Goal: Check status: Check status

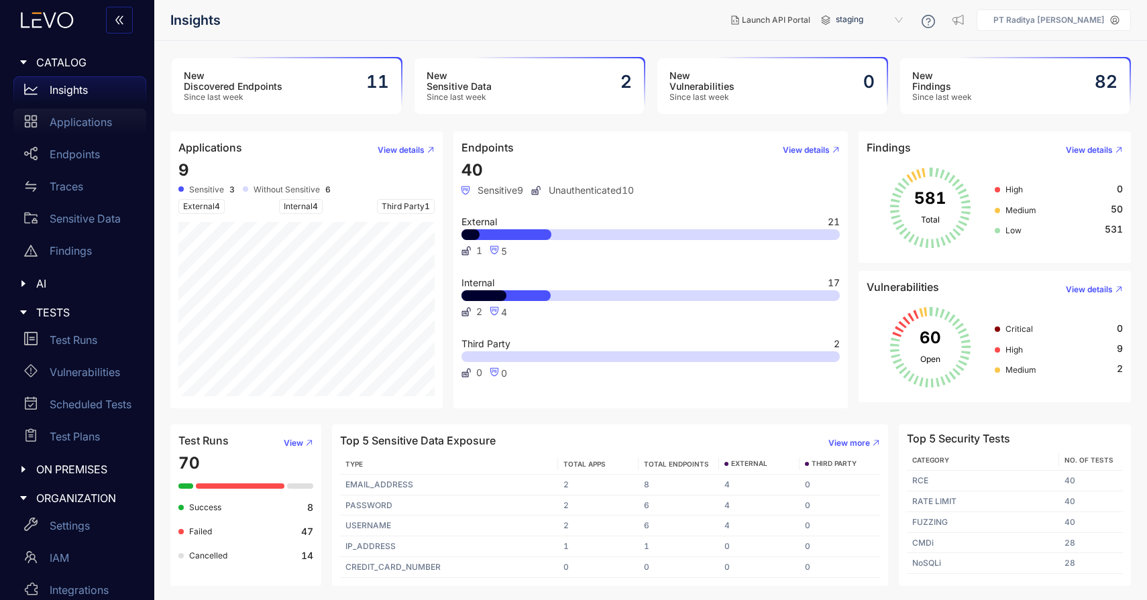
click at [95, 123] on p "Applications" at bounding box center [81, 122] width 62 height 12
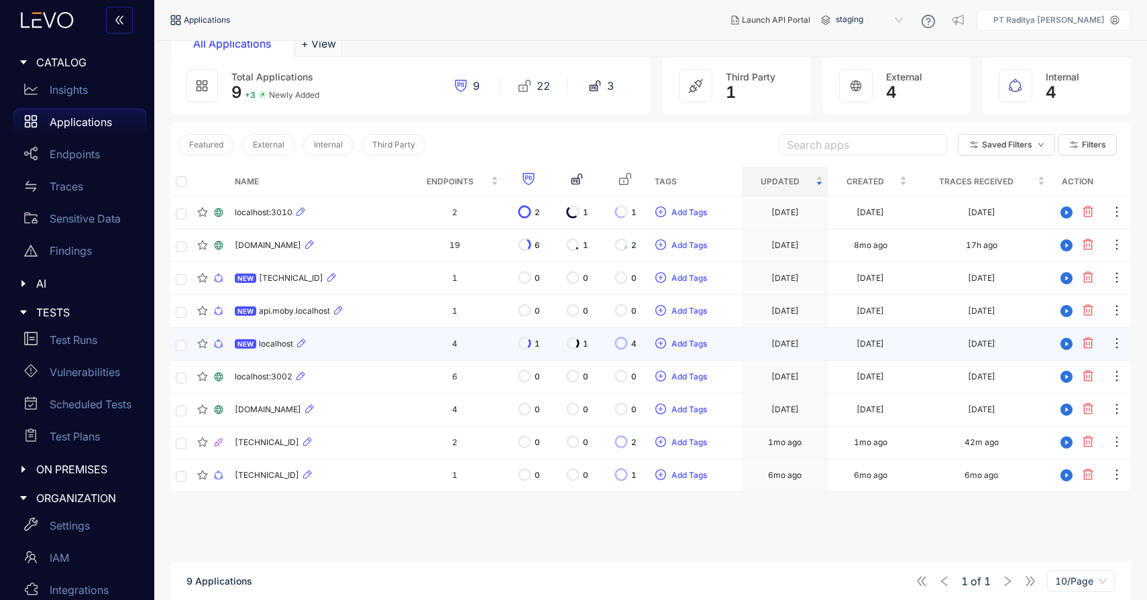
scroll to position [72, 0]
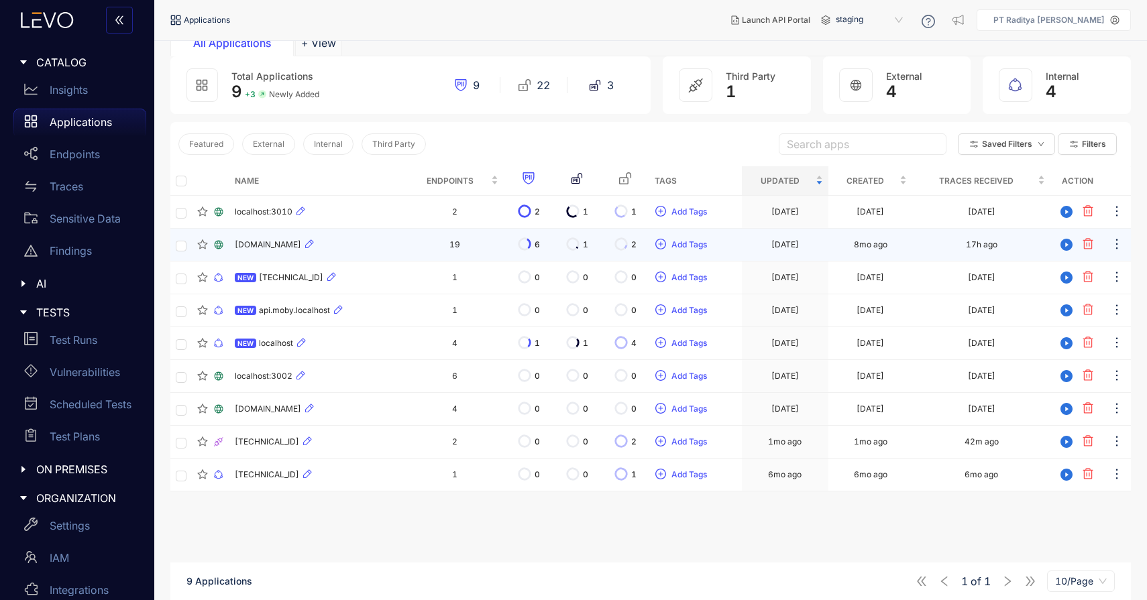
click at [396, 246] on div "[DOMAIN_NAME]" at bounding box center [318, 245] width 166 height 16
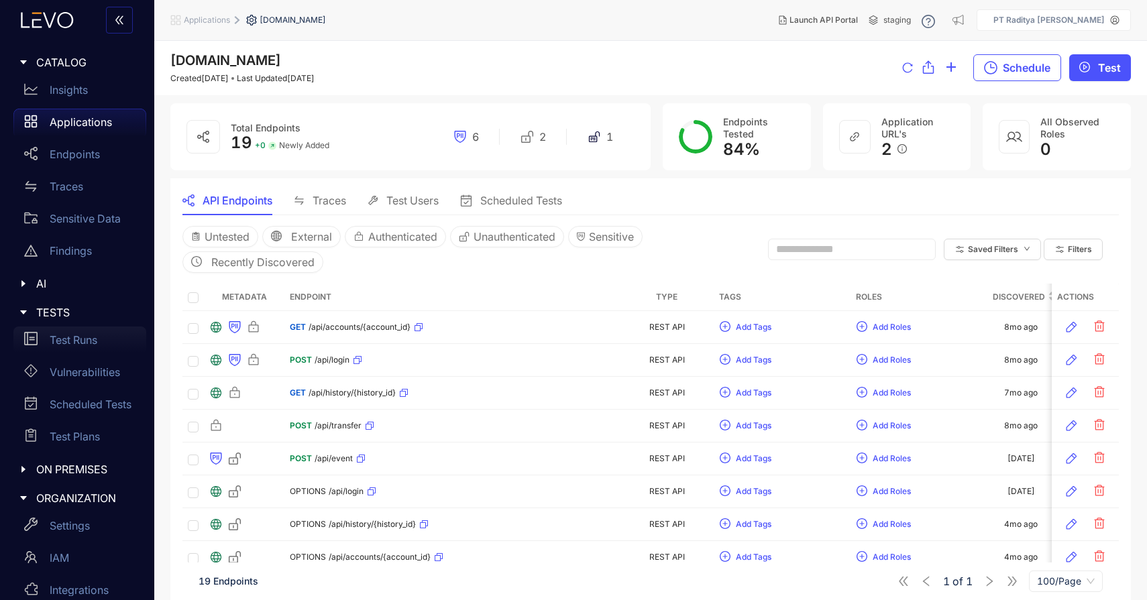
click at [95, 340] on p "Test Runs" at bounding box center [74, 340] width 48 height 12
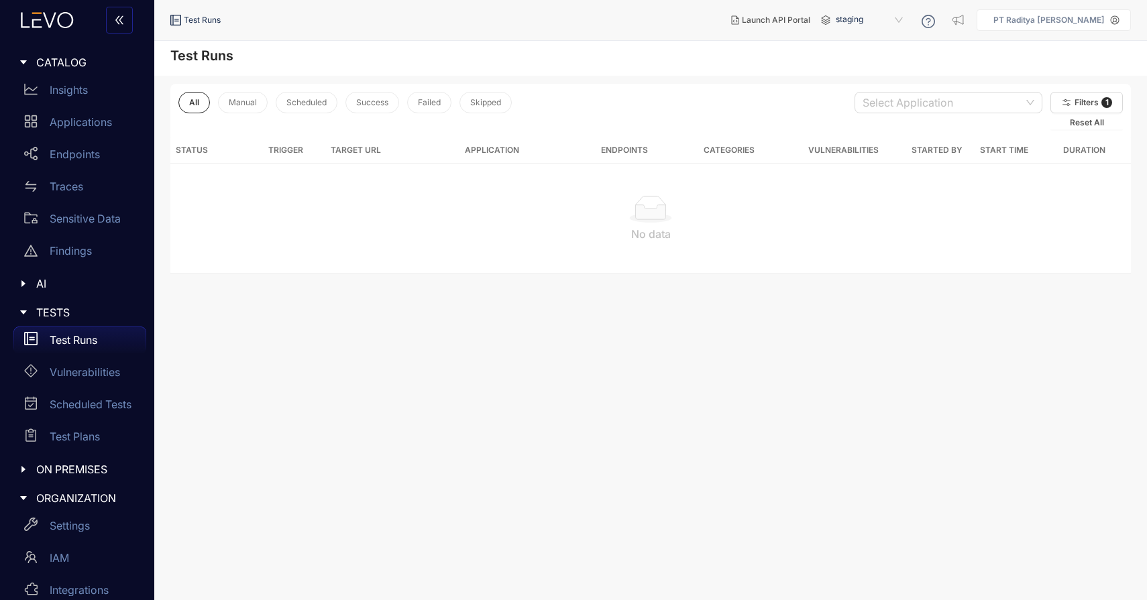
click at [93, 352] on div "Test Runs" at bounding box center [79, 340] width 133 height 27
click at [1090, 94] on button "Filters 1" at bounding box center [1086, 102] width 72 height 21
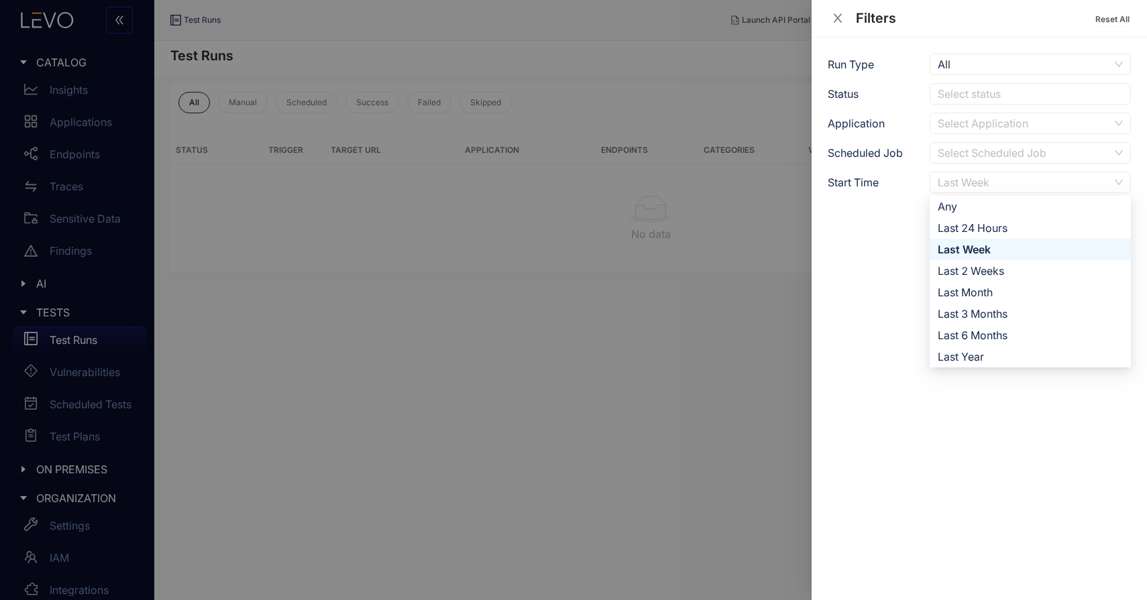
click at [1013, 178] on div "Last Week" at bounding box center [1023, 182] width 172 height 20
click at [1001, 205] on div "Any" at bounding box center [1029, 206] width 185 height 15
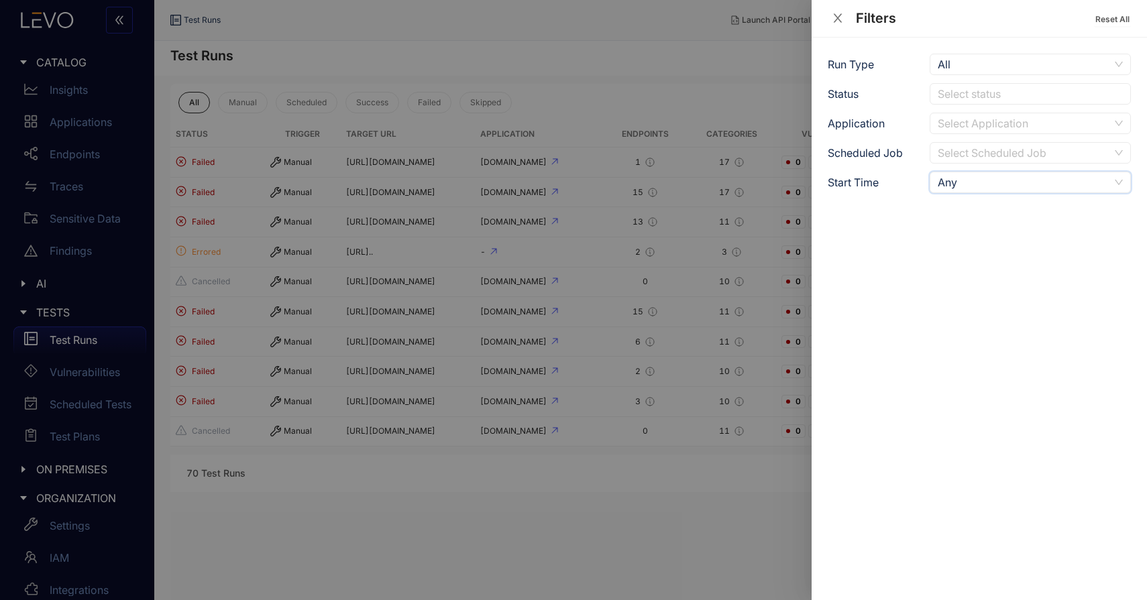
click at [642, 77] on div at bounding box center [573, 300] width 1147 height 600
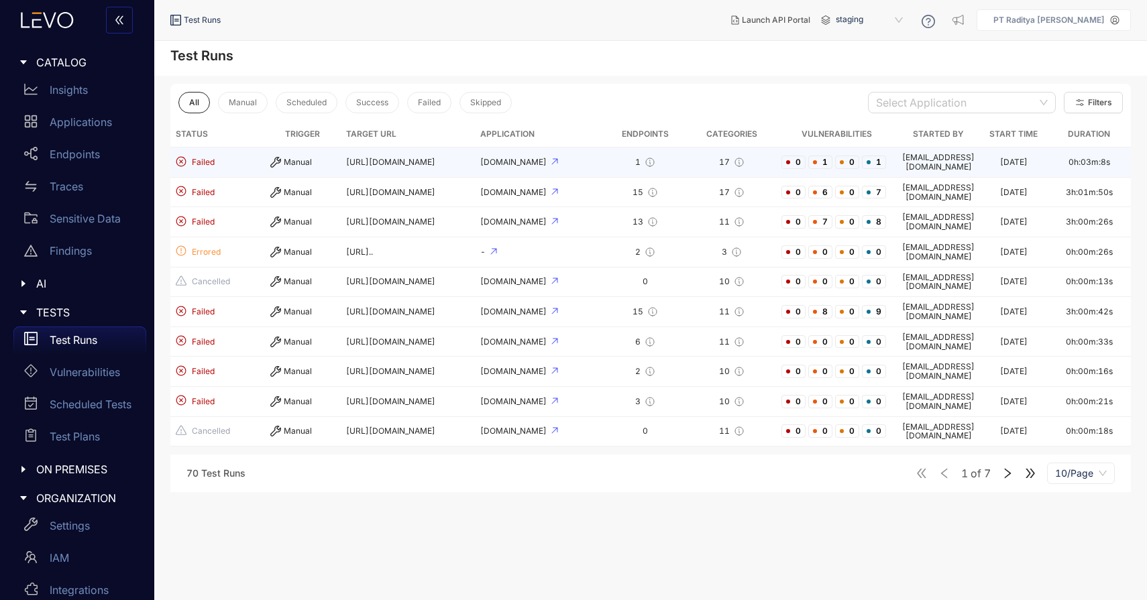
click at [582, 161] on div "[DOMAIN_NAME]" at bounding box center [538, 162] width 117 height 9
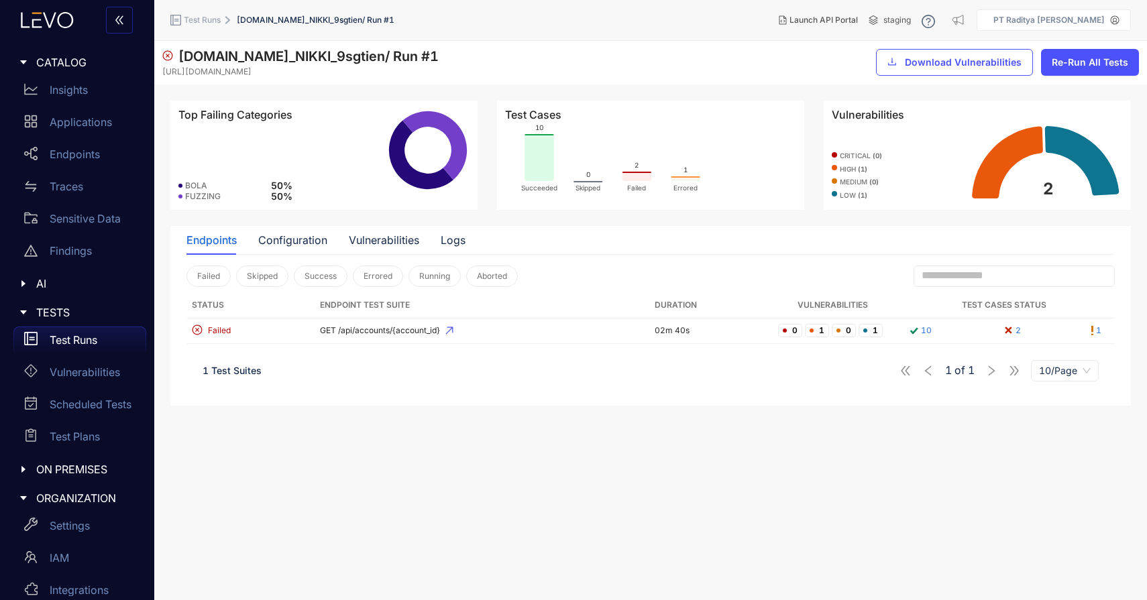
click at [209, 18] on span "Test Runs" at bounding box center [202, 19] width 37 height 9
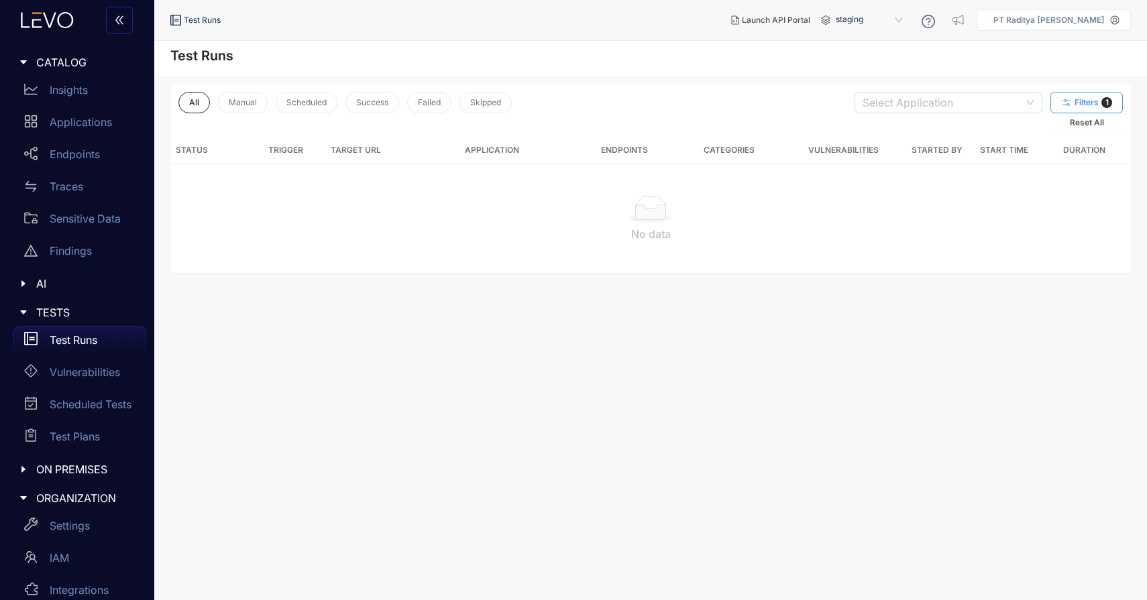
click at [1084, 96] on button "Filters 1" at bounding box center [1086, 102] width 72 height 21
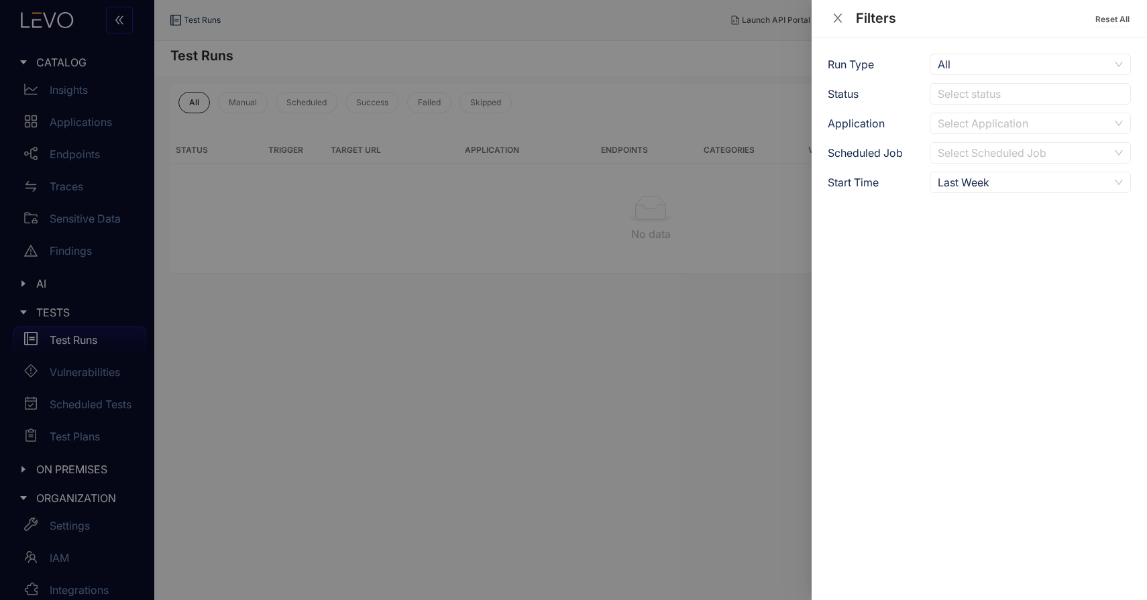
click at [677, 345] on div at bounding box center [573, 300] width 1147 height 600
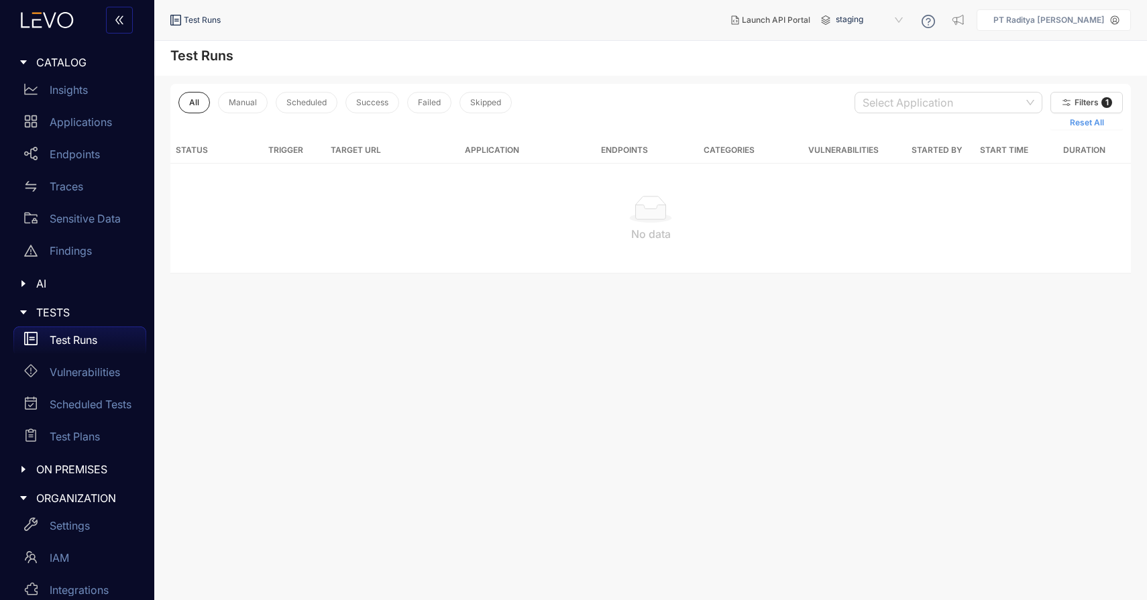
click at [1091, 127] on span "Reset All" at bounding box center [1086, 122] width 34 height 9
click at [1102, 120] on span "Reset All" at bounding box center [1086, 122] width 34 height 9
click at [1103, 93] on button "Filters 1" at bounding box center [1086, 102] width 72 height 21
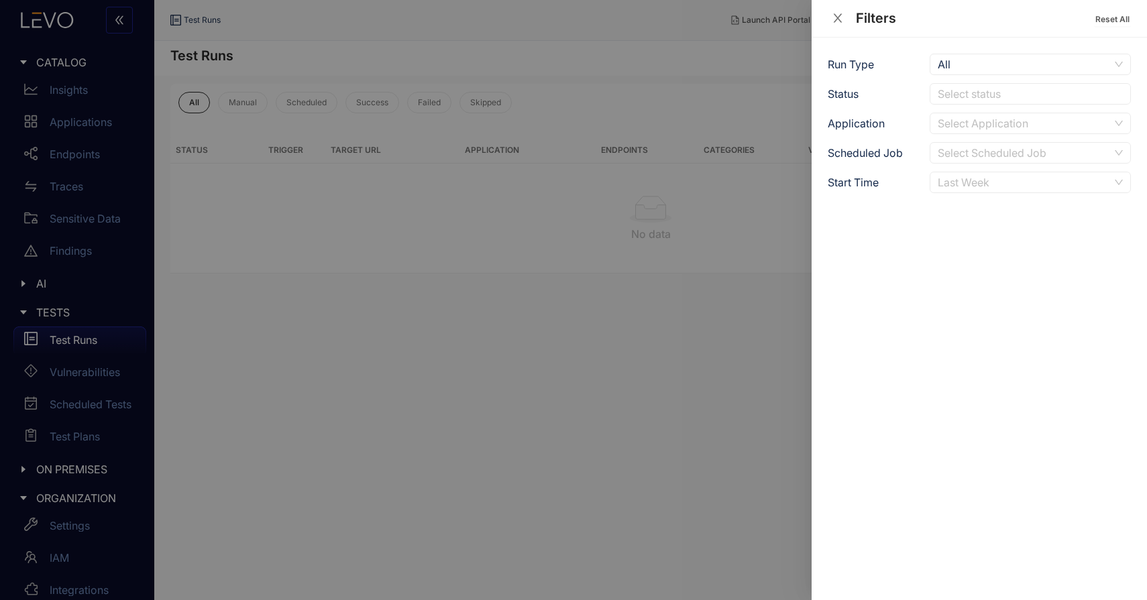
click at [1004, 184] on div "Last Week" at bounding box center [1023, 182] width 172 height 20
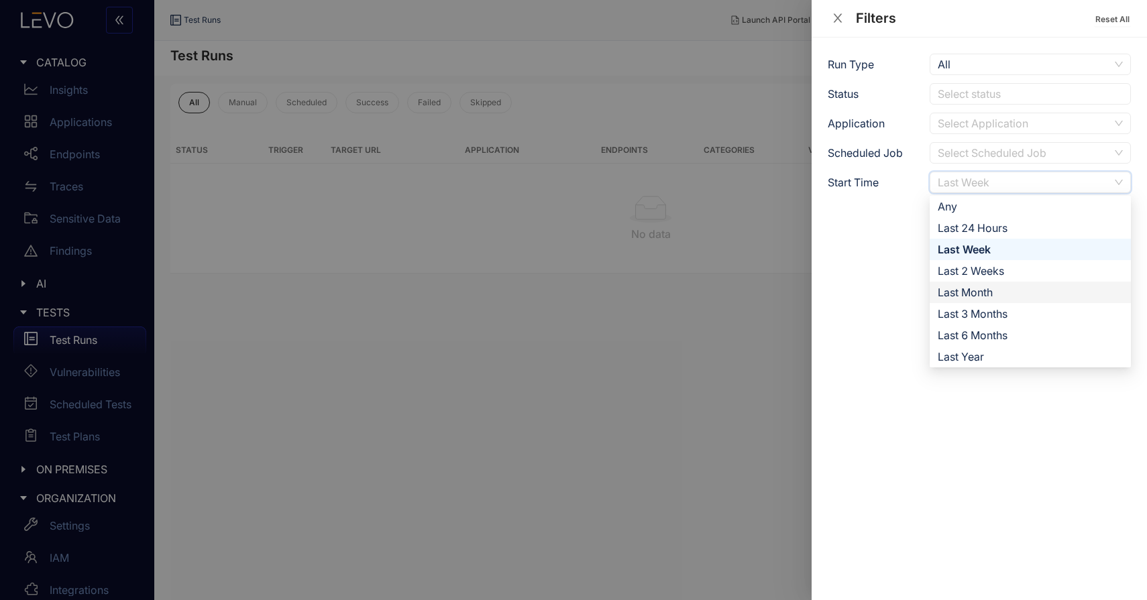
click at [1021, 284] on div "Last Month" at bounding box center [1029, 292] width 201 height 21
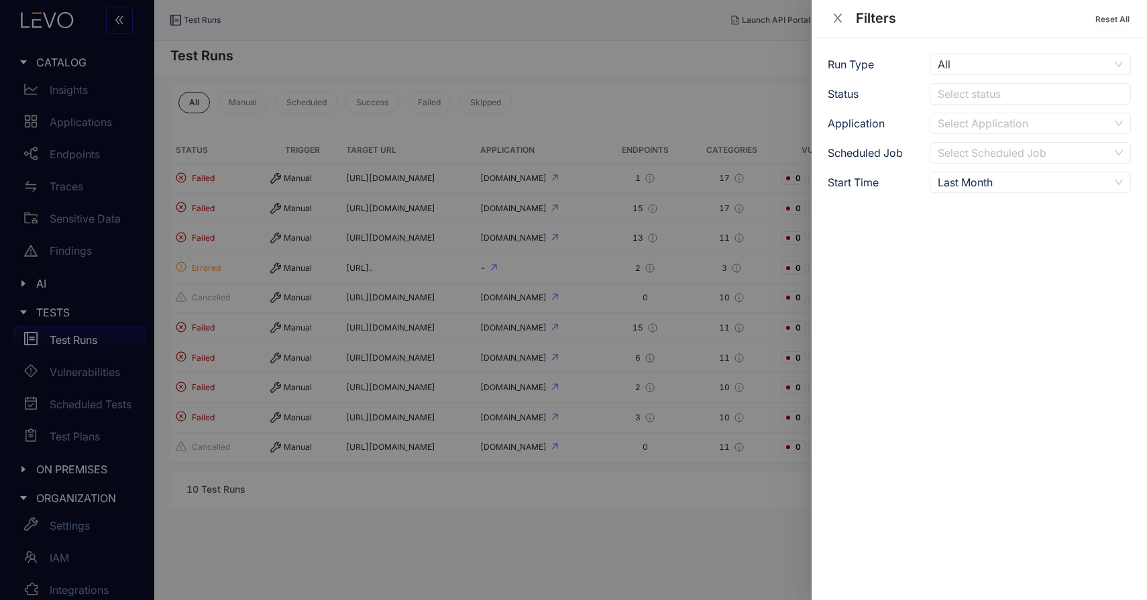
click at [563, 159] on div at bounding box center [573, 300] width 1147 height 600
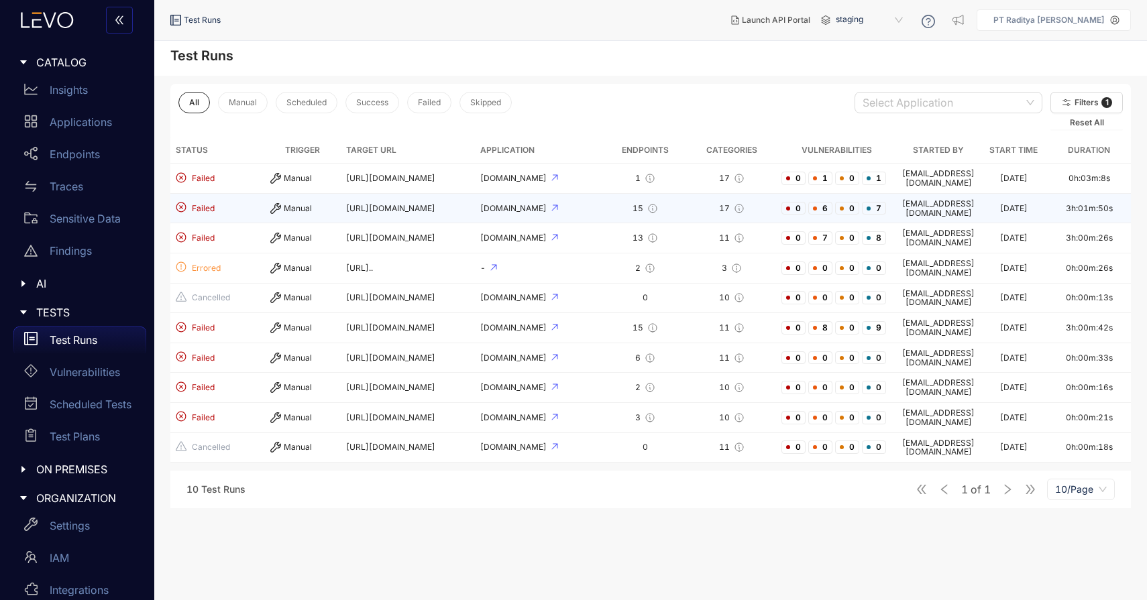
click at [677, 209] on td "15" at bounding box center [645, 209] width 84 height 30
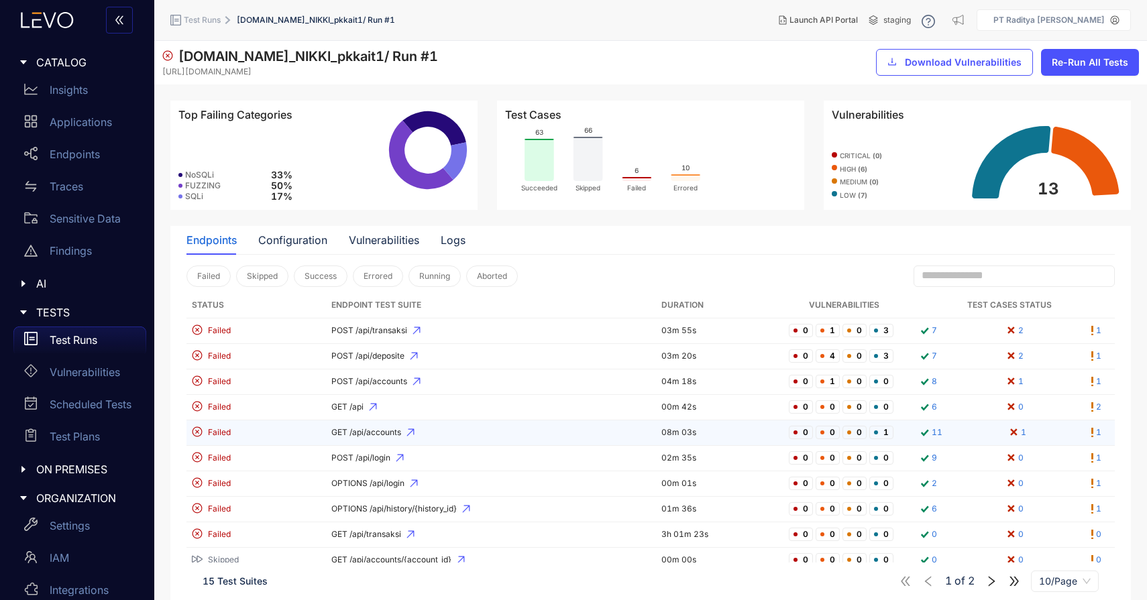
scroll to position [35, 0]
